Goal: Book appointment/travel/reservation

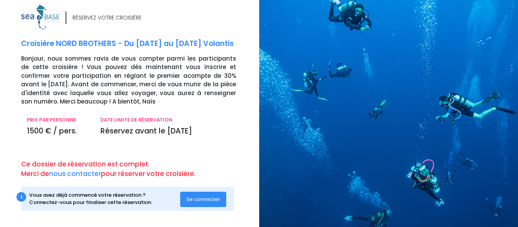
scroll to position [8, 0]
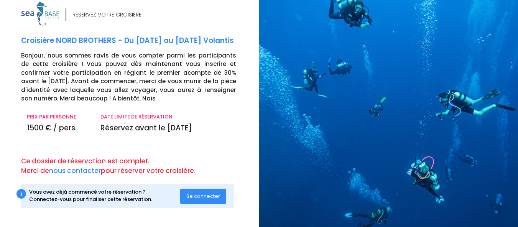
click at [190, 196] on span "Se connecter" at bounding box center [203, 196] width 34 height 7
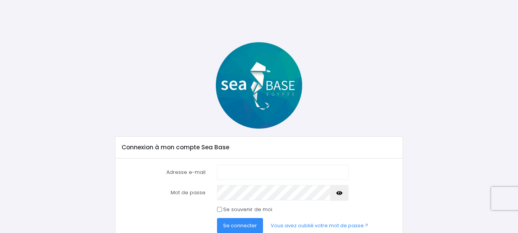
type input "antonio.jose-carlos@hotmail.fr"
click at [249, 227] on span "Se connecter" at bounding box center [240, 225] width 34 height 7
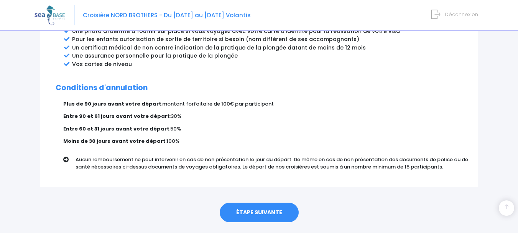
scroll to position [469, 0]
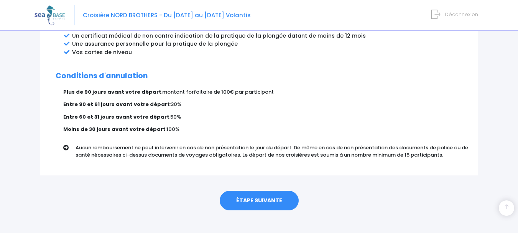
click at [262, 191] on link "ÉTAPE SUIVANTE" at bounding box center [259, 201] width 79 height 20
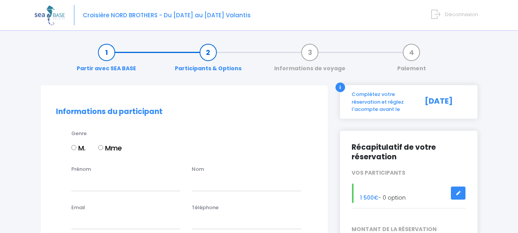
click at [73, 148] on input "M." at bounding box center [73, 147] width 5 height 5
radio input "true"
click at [89, 189] on input "Prénom" at bounding box center [125, 182] width 109 height 15
click at [74, 182] on input "jjose-[PERSON_NAME]" at bounding box center [125, 182] width 109 height 15
type input "[PERSON_NAME]"
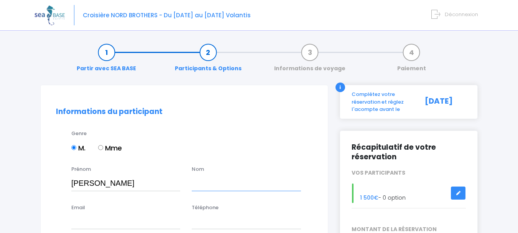
click at [212, 184] on input "text" at bounding box center [246, 182] width 109 height 15
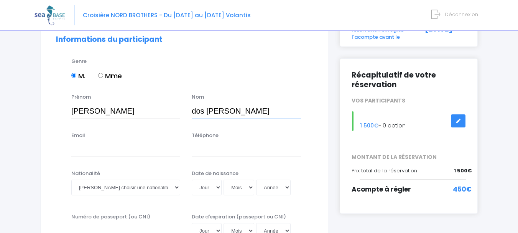
scroll to position [79, 0]
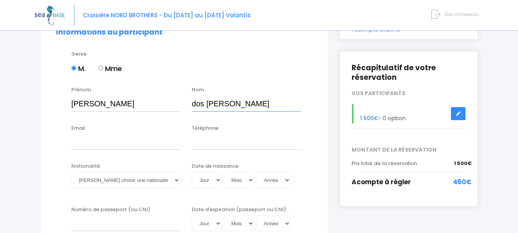
type input "dos [PERSON_NAME]"
click at [139, 137] on input "Email" at bounding box center [125, 141] width 109 height 15
type input "antonio.jose-carlos@hotmail.fr"
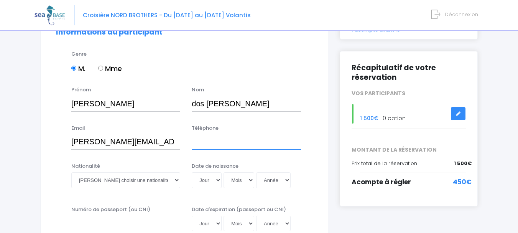
click at [216, 144] on input "Téléphone" at bounding box center [246, 141] width 109 height 15
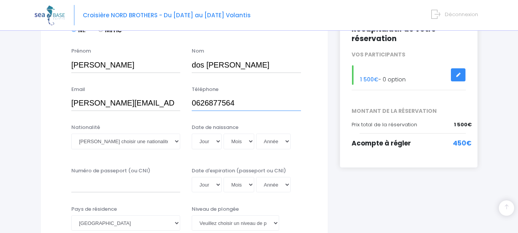
scroll to position [148, 0]
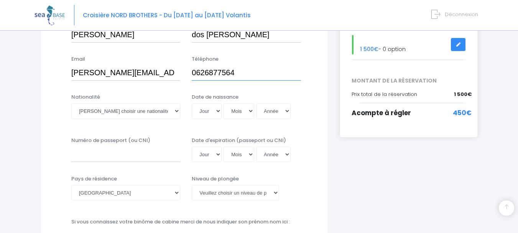
type input "0626877564"
click at [171, 113] on select "Veuillez choisir une nationalité Afghane Albanaise Algerienne Allemande America…" at bounding box center [125, 110] width 109 height 15
select select "Portugaise"
click at [71, 103] on select "Veuillez choisir une nationalité Afghane Albanaise Algerienne Allemande America…" at bounding box center [125, 110] width 109 height 15
click at [217, 113] on select "Jour 01 02 03 04 05 06 07 08 09 10 11 12 13 14 15 16 17 18 19 20 21 22 23 24 25…" at bounding box center [207, 110] width 30 height 15
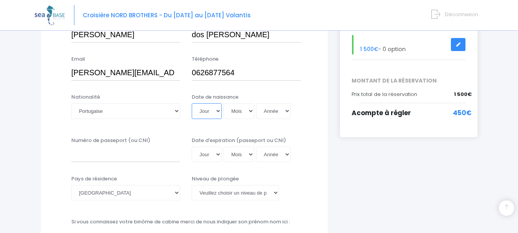
select select "26"
click at [192, 103] on select "Jour 01 02 03 04 05 06 07 08 09 10 11 12 13 14 15 16 17 18 19 20 21 22 23 24 25…" at bounding box center [207, 110] width 30 height 15
click at [247, 115] on select "Mois 01 02 03 04 05 06 07 08 09 10 11 12" at bounding box center [239, 110] width 31 height 15
select select "02"
click at [224, 103] on select "Mois 01 02 03 04 05 06 07 08 09 10 11 12" at bounding box center [239, 110] width 31 height 15
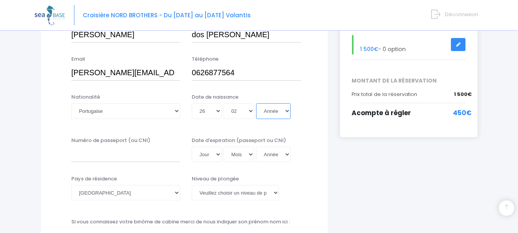
click at [271, 116] on select "Année 2045 2044 2043 2042 2041 2040 2039 2038 2037 2036 2035 2034 2033 2032 203…" at bounding box center [273, 110] width 35 height 15
select select "1967"
click at [256, 103] on select "Année 2045 2044 2043 2042 2041 2040 2039 2038 2037 2036 2035 2034 2033 2032 203…" at bounding box center [273, 110] width 35 height 15
type input "1967-02-26"
click at [162, 154] on input "Numéro de passeport (ou CNI)" at bounding box center [125, 154] width 109 height 15
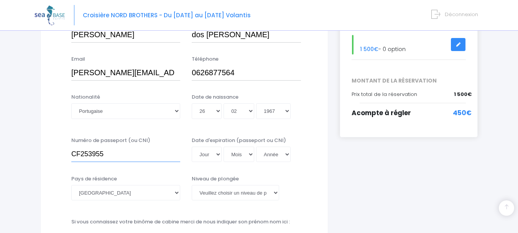
type input "CF253955"
click at [219, 152] on select "Jour 01 02 03 04 05 06 07 08 09 10 11 12 13 14 15 16 17 18 19 20 21 22 23 24 25…" at bounding box center [207, 154] width 30 height 15
select select "20"
click at [192, 147] on select "Jour 01 02 03 04 05 06 07 08 09 10 11 12 13 14 15 16 17 18 19 20 21 22 23 24 25…" at bounding box center [207, 154] width 30 height 15
click at [244, 156] on select "Mois 01 02 03 04 05 06 07 08 09 10 11 12" at bounding box center [239, 154] width 31 height 15
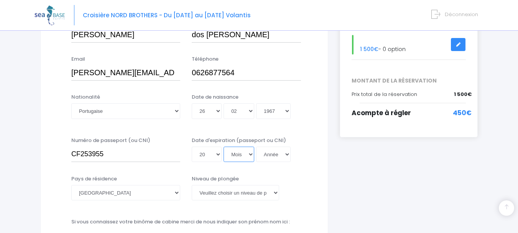
select select "01"
click at [224, 147] on select "Mois 01 02 03 04 05 06 07 08 09 10 11 12" at bounding box center [239, 154] width 31 height 15
click at [281, 156] on select "Année 2045 2044 2043 2042 2041 2040 2039 2038 2037 2036 2035 2034 2033 2032 203…" at bounding box center [273, 154] width 35 height 15
select select "2030"
click at [256, 147] on select "Année 2045 2044 2043 2042 2041 2040 2039 2038 2037 2036 2035 2034 2033 2032 203…" at bounding box center [273, 154] width 35 height 15
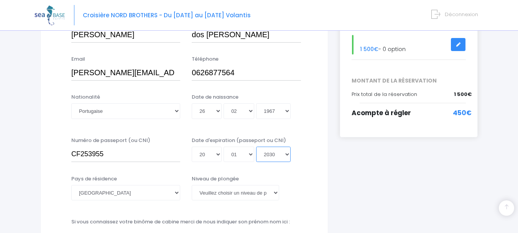
type input "2030-01-20"
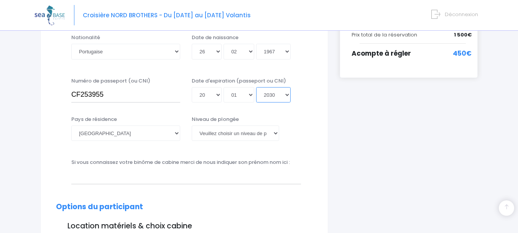
scroll to position [233, 0]
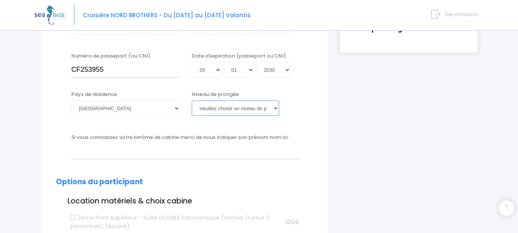
click at [275, 107] on select "Veuillez choisir un niveau de plongée Non plongeur Junior OW diver Adventure OW…" at bounding box center [235, 108] width 87 height 15
select select "N3"
click at [192, 101] on select "Veuillez choisir un niveau de plongée Non plongeur Junior OW diver Adventure OW…" at bounding box center [235, 108] width 87 height 15
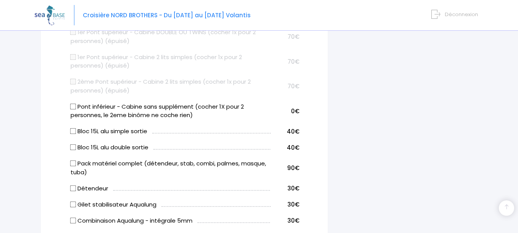
scroll to position [448, 0]
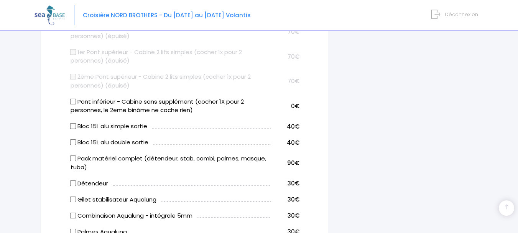
click at [74, 142] on input "Bloc 15L alu double sortie" at bounding box center [73, 142] width 6 height 6
checkbox input "true"
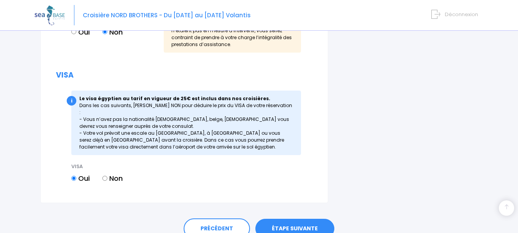
scroll to position [995, 0]
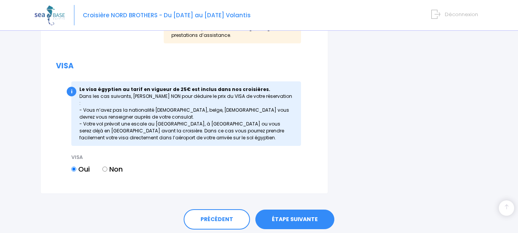
click at [285, 217] on link "ÉTAPE SUIVANTE" at bounding box center [294, 219] width 79 height 20
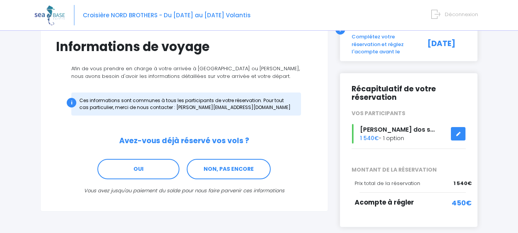
scroll to position [98, 0]
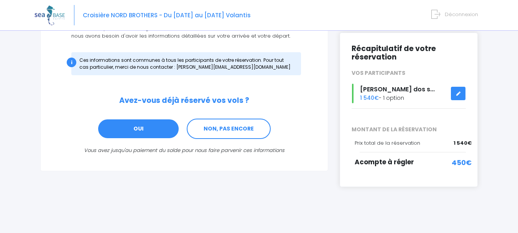
click at [160, 130] on link "OUI" at bounding box center [138, 129] width 82 height 21
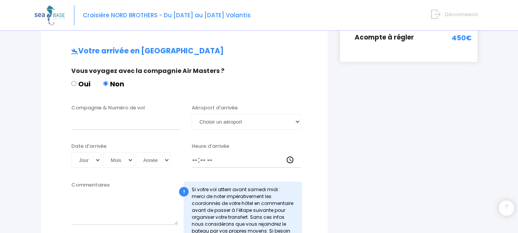
scroll to position [231, 0]
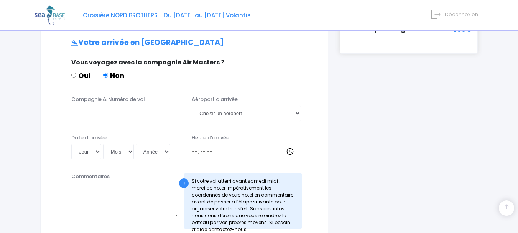
click at [113, 113] on input "Compagnie & Numéro de vol" at bounding box center [125, 112] width 109 height 15
type input "EASYJET EJU1923"
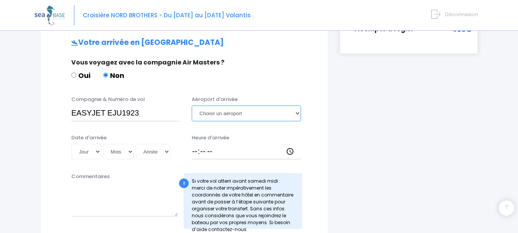
click at [232, 115] on select "Choisir un aéroport Hurghada Marsa Alam" at bounding box center [246, 112] width 109 height 15
select select "Hurghada"
click at [192, 105] on select "Choisir un aéroport Hurghada Marsa Alam" at bounding box center [246, 112] width 109 height 15
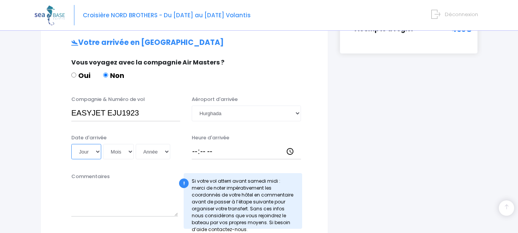
click at [96, 151] on select "Jour 01 02 03 04 05 06 07 08 09 10 11 12 13 14 15 16 17 18 19 20 21 22 23 24 25…" at bounding box center [86, 151] width 30 height 15
select select "13"
click at [71, 144] on select "Jour 01 02 03 04 05 06 07 08 09 10 11 12 13 14 15 16 17 18 19 20 21 22 23 24 25…" at bounding box center [86, 151] width 30 height 15
click at [125, 150] on select "Mois 01 02 03 04 05 06 07 08 09 10 11 12" at bounding box center [118, 151] width 31 height 15
select select "12"
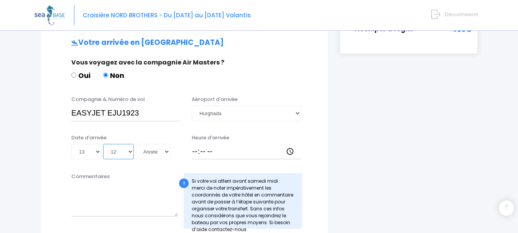
click at [103, 144] on select "Mois 01 02 03 04 05 06 07 08 09 10 11 12" at bounding box center [118, 151] width 31 height 15
click at [153, 155] on select "Année 2045 2044 2043 2042 2041 2040 2039 2038 2037 2036 2035 2034 2033 2032 203…" at bounding box center [153, 151] width 35 height 15
select select "2025"
click at [136, 144] on select "Année 2045 2044 2043 2042 2041 2040 2039 2038 2037 2036 2035 2034 2033 2032 203…" at bounding box center [153, 151] width 35 height 15
type input "2025-12-13"
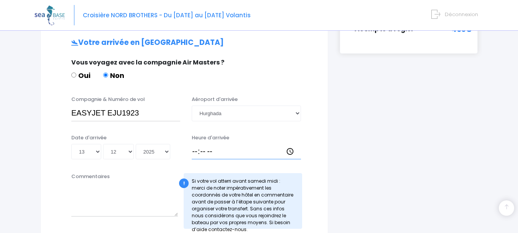
click at [231, 153] on input "Heure d'arrivée" at bounding box center [246, 151] width 109 height 15
type input "19:45"
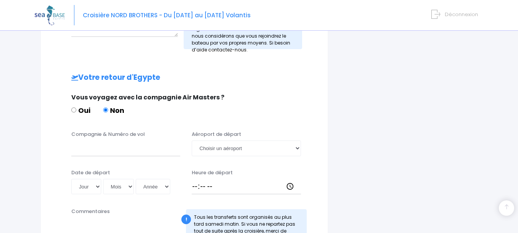
scroll to position [412, 0]
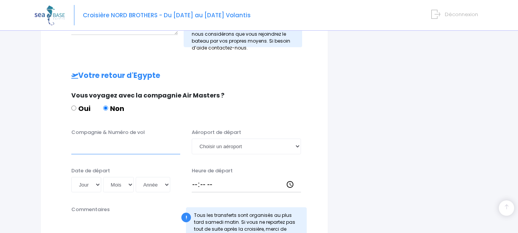
click at [135, 148] on input "Compagnie & Numéro de vol" at bounding box center [125, 145] width 109 height 15
type input "EASYJET EJU1924"
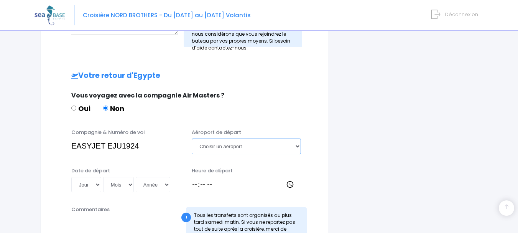
click at [232, 145] on select "Choisir un aéroport Hurghada Marsa Alam" at bounding box center [246, 145] width 109 height 15
select select "Hurghada"
click at [192, 138] on select "Choisir un aéroport Hurghada Marsa Alam" at bounding box center [246, 145] width 109 height 15
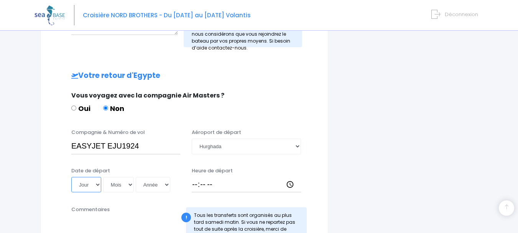
click at [89, 184] on select "Jour 01 02 03 04 05 06 07 08 09 10 11 12 13 14 15 16 17 18 19 20 21 22 23 24 25…" at bounding box center [86, 184] width 30 height 15
select select "20"
click at [71, 177] on select "Jour 01 02 03 04 05 06 07 08 09 10 11 12 13 14 15 16 17 18 19 20 21 22 23 24 25…" at bounding box center [86, 184] width 30 height 15
click at [119, 185] on select "Mois 01 02 03 04 05 06 07 08 09 10 11 12" at bounding box center [118, 184] width 31 height 15
select select "12"
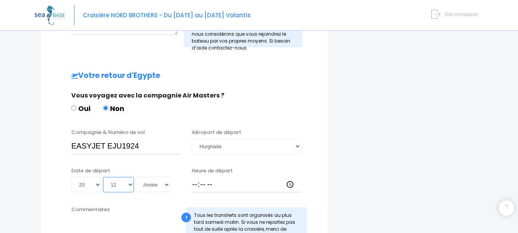
click at [103, 177] on select "Mois 01 02 03 04 05 06 07 08 09 10 11 12" at bounding box center [118, 184] width 31 height 15
click at [149, 189] on select "Année 2045 2044 2043 2042 2041 2040 2039 2038 2037 2036 2035 2034 2033 2032 203…" at bounding box center [153, 184] width 35 height 15
select select "2025"
click at [136, 177] on select "Année 2045 2044 2043 2042 2041 2040 2039 2038 2037 2036 2035 2034 2033 2032 203…" at bounding box center [153, 184] width 35 height 15
type input "2025-12-20"
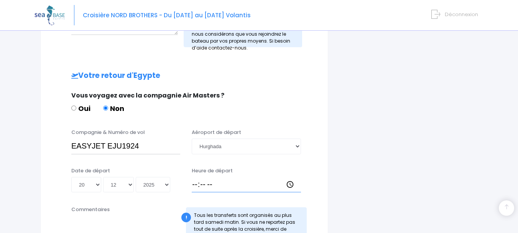
click at [231, 185] on input "Heure de départ" at bounding box center [246, 184] width 109 height 15
type input "20:40"
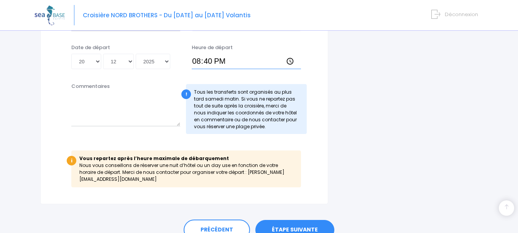
scroll to position [561, 0]
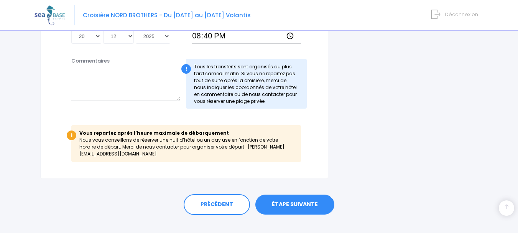
click at [297, 201] on link "ÉTAPE SUIVANTE" at bounding box center [294, 204] width 79 height 20
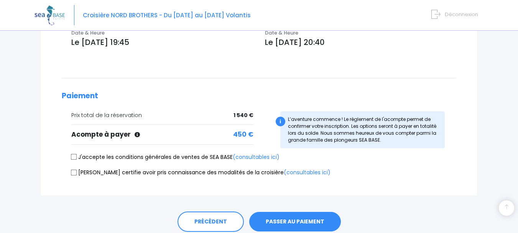
scroll to position [307, 0]
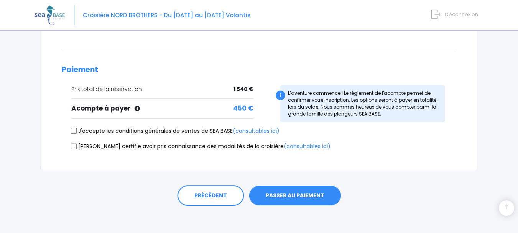
click at [73, 131] on input "J'accepte les conditions générales de ventes de SEA BASE (consultables ici)" at bounding box center [74, 131] width 6 height 6
checkbox input "true"
click at [73, 147] on input "[PERSON_NAME] certifie avoir pris connaissance des modalités de la croisière (c…" at bounding box center [74, 146] width 6 height 6
checkbox input "true"
click at [313, 199] on button "PASSER AU PAIEMENT" at bounding box center [295, 196] width 92 height 20
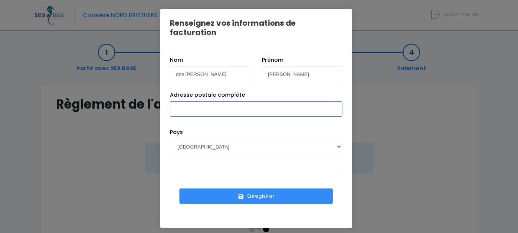
click at [278, 101] on input "Adresse postale complète" at bounding box center [256, 108] width 173 height 15
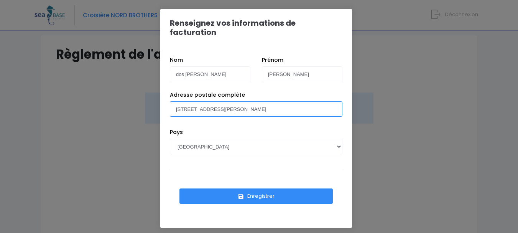
scroll to position [51, 0]
type input "[STREET_ADDRESS][PERSON_NAME]"
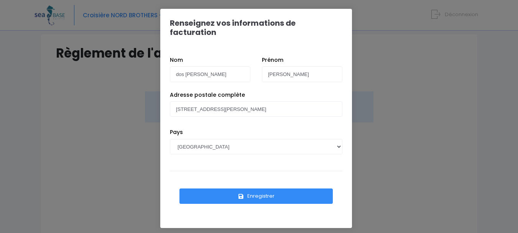
click at [298, 188] on button "Enregistrer" at bounding box center [256, 195] width 153 height 15
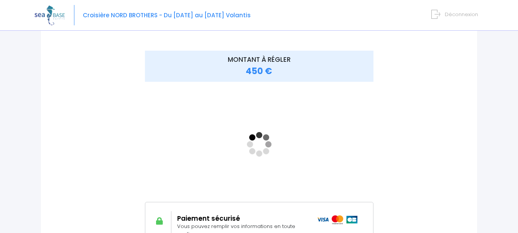
scroll to position [92, 0]
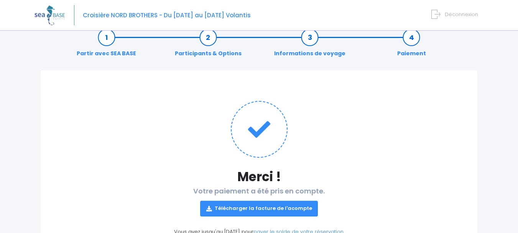
scroll to position [49, 0]
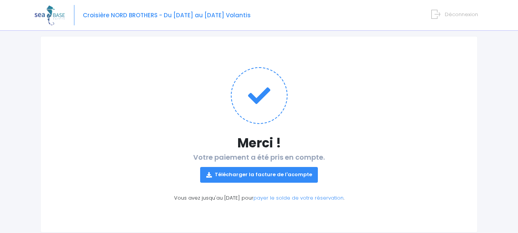
click at [243, 174] on link "Télécharger la facture de l'acompte" at bounding box center [259, 174] width 118 height 15
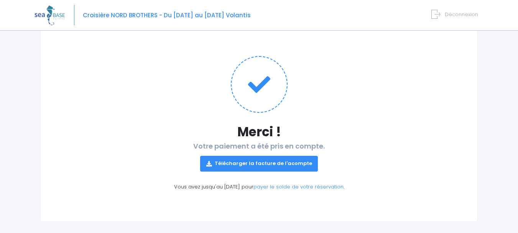
scroll to position [68, 0]
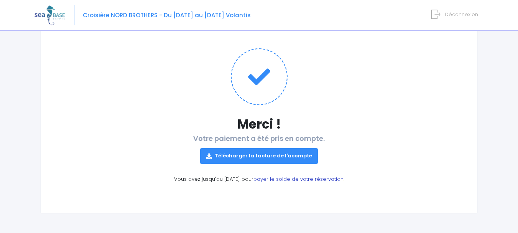
click at [282, 180] on link "payer le solde de votre réservation" at bounding box center [299, 178] width 90 height 7
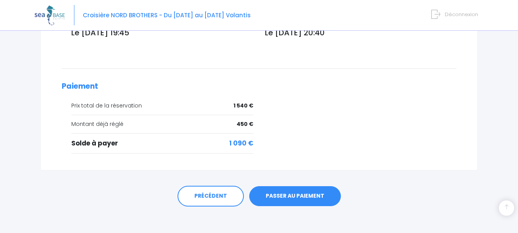
scroll to position [310, 0]
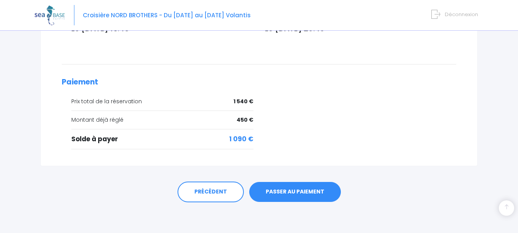
click at [283, 193] on link "PASSER AU PAIEMENT" at bounding box center [295, 192] width 92 height 20
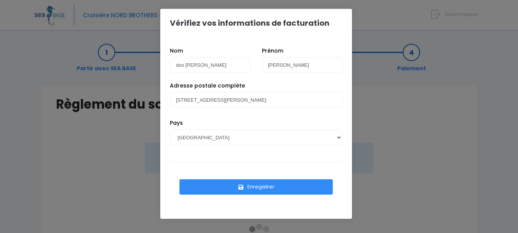
click at [274, 185] on button "Enregistrer" at bounding box center [256, 186] width 153 height 15
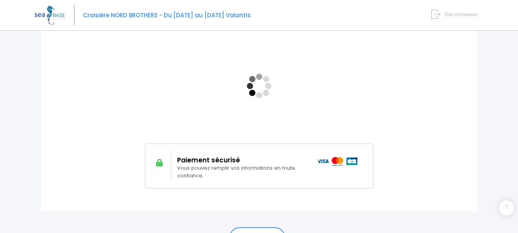
scroll to position [153, 0]
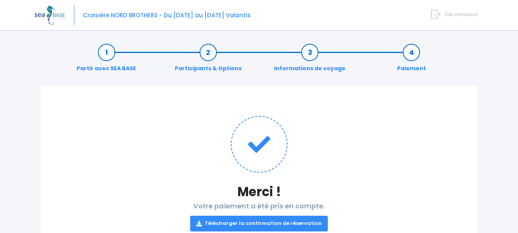
click at [299, 222] on link "Télécharger la confirmation de réservation" at bounding box center [259, 223] width 138 height 15
